Goal: Task Accomplishment & Management: Manage account settings

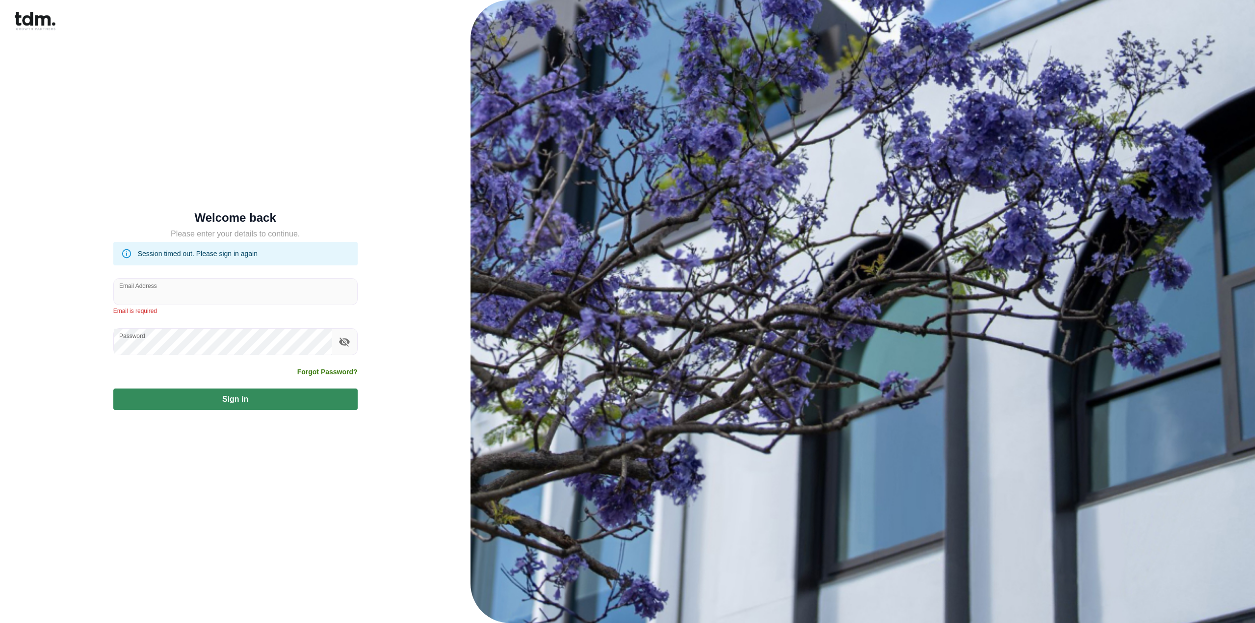
type input "**********"
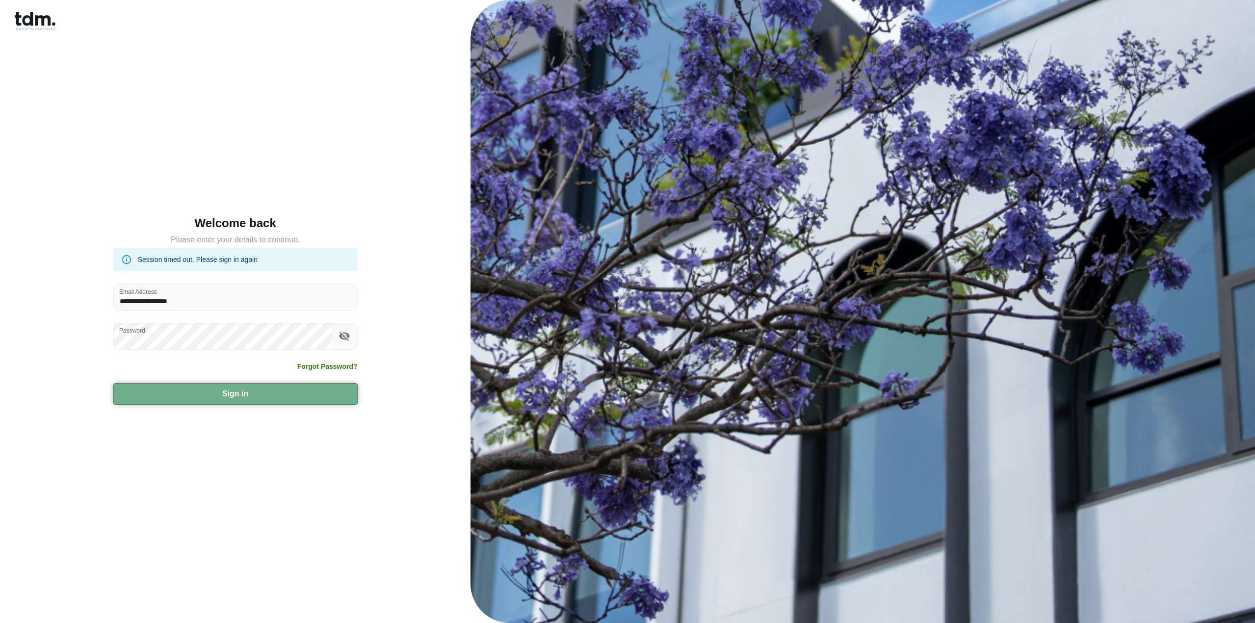
click at [176, 389] on button "Sign in" at bounding box center [235, 394] width 244 height 22
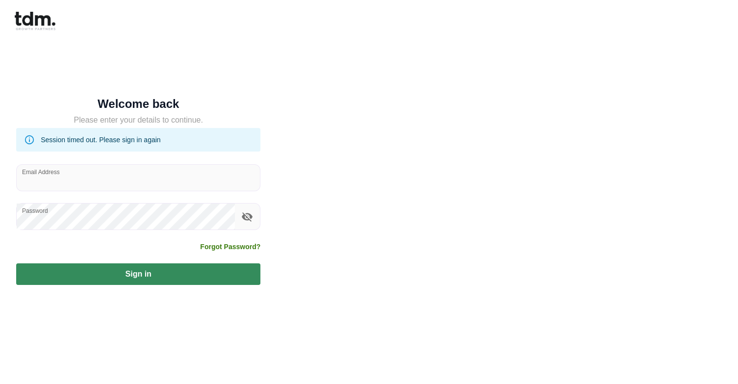
type input "**********"
